Goal: Information Seeking & Learning: Learn about a topic

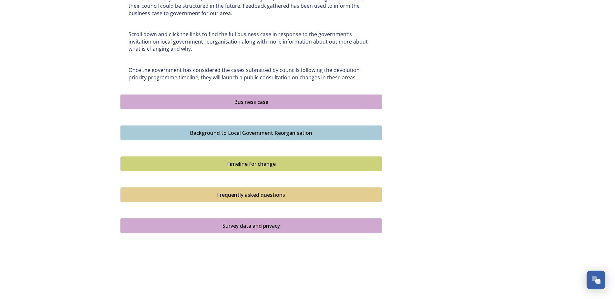
scroll to position [361, 0]
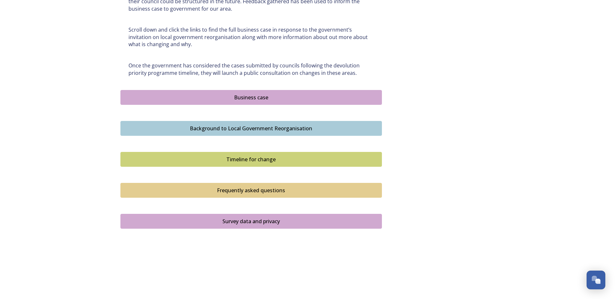
click at [263, 97] on div "Business case" at bounding box center [251, 98] width 254 height 8
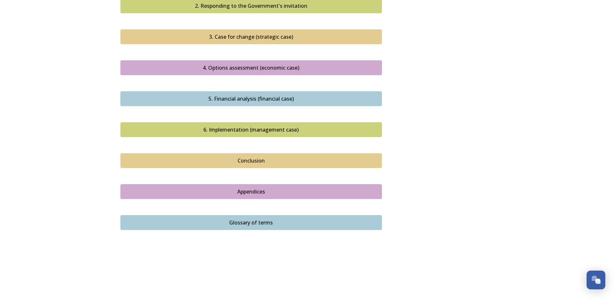
scroll to position [682, 0]
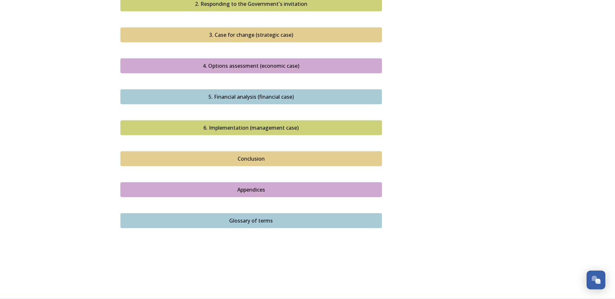
click at [250, 159] on div "Conclusion" at bounding box center [251, 159] width 254 height 8
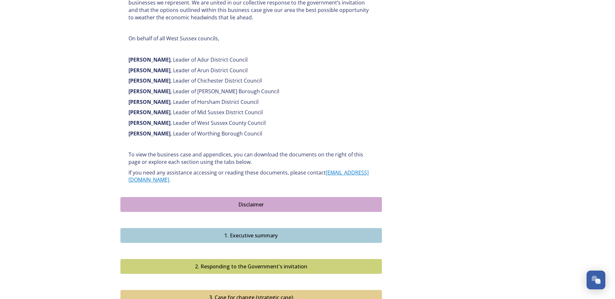
scroll to position [542, 0]
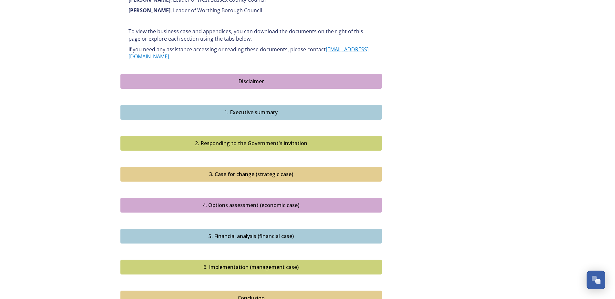
click at [252, 116] on div "1. Executive summary" at bounding box center [251, 112] width 254 height 8
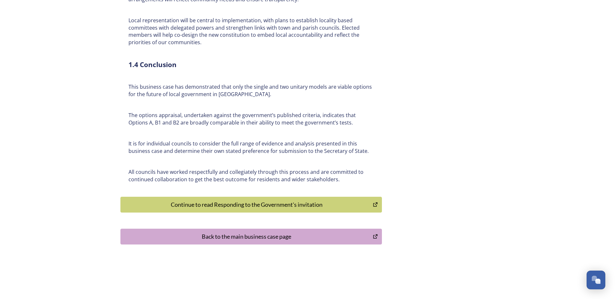
scroll to position [1481, 0]
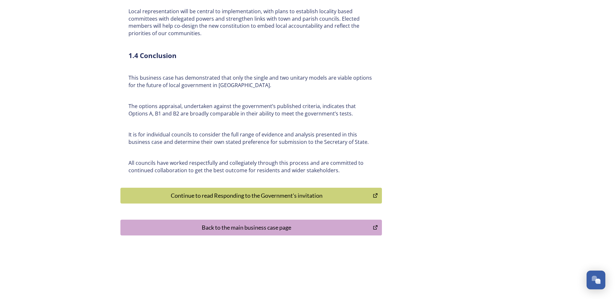
click at [301, 225] on button "Back to the main business case page" at bounding box center [250, 228] width 261 height 16
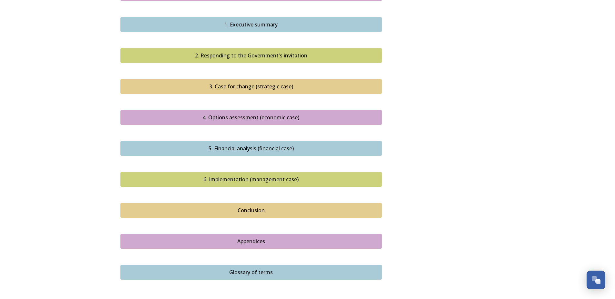
scroll to position [658, 0]
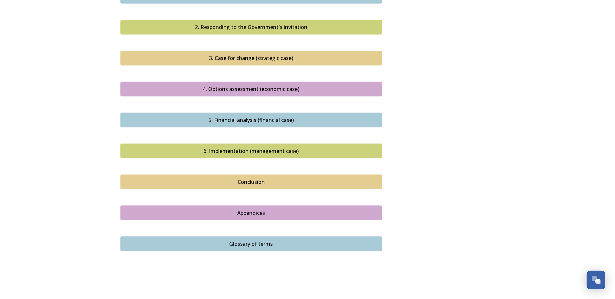
click at [251, 119] on div "5. Financial analysis (financial case)" at bounding box center [251, 120] width 254 height 8
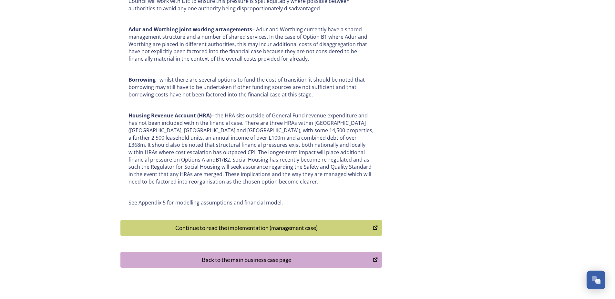
scroll to position [3331, 0]
